Goal: Find specific page/section: Find specific page/section

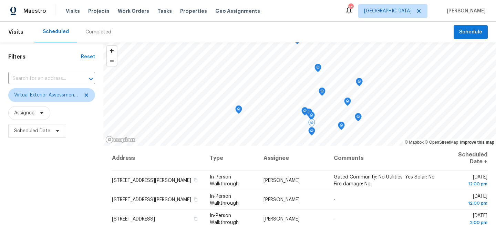
scroll to position [140, 0]
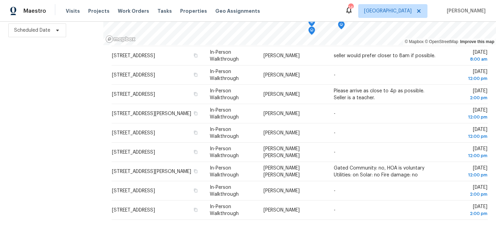
click at [66, 100] on div "Filters Reset ​ Virtual Exterior Assessment + 2 Assignee Scheduled Date" at bounding box center [51, 83] width 103 height 283
click at [50, 161] on div "Filters Reset ​ Virtual Exterior Assessment + 2 Assignee Scheduled Date" at bounding box center [51, 83] width 103 height 283
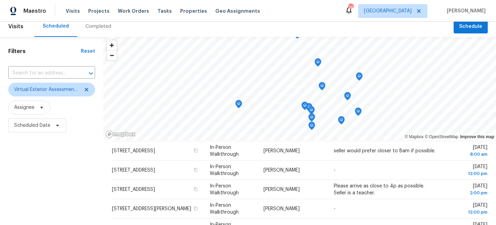
scroll to position [0, 0]
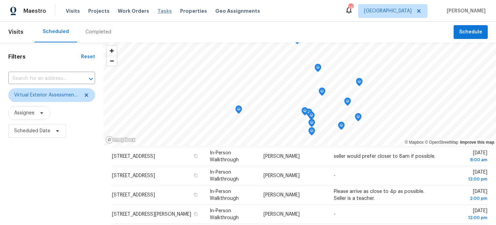
click at [157, 11] on span "Tasks" at bounding box center [164, 11] width 14 height 5
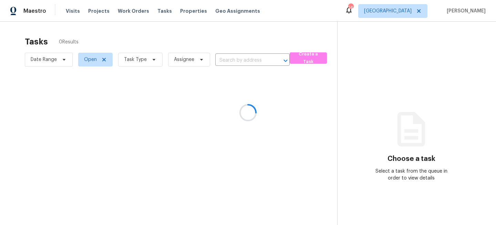
click at [144, 56] on div at bounding box center [248, 112] width 496 height 225
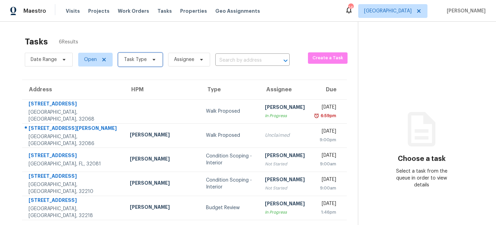
click at [140, 60] on span "Task Type" at bounding box center [135, 59] width 23 height 7
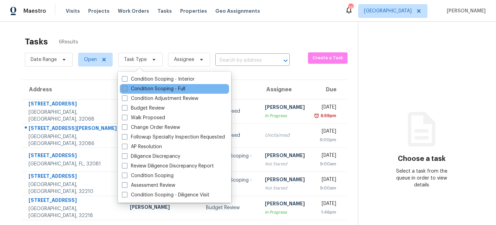
click at [140, 89] on label "Condition Scoping - Full" at bounding box center [153, 88] width 63 height 7
click at [126, 89] on input "Condition Scoping - Full" at bounding box center [124, 87] width 4 height 4
checkbox input "true"
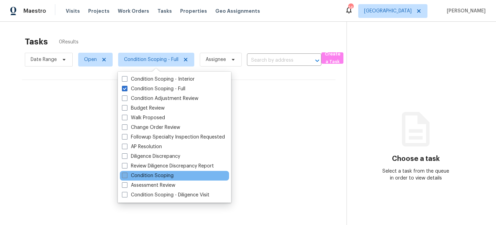
click at [142, 176] on label "Condition Scoping" at bounding box center [148, 175] width 52 height 7
click at [126, 176] on input "Condition Scoping" at bounding box center [124, 174] width 4 height 4
checkbox input "true"
